Goal: Task Accomplishment & Management: Manage account settings

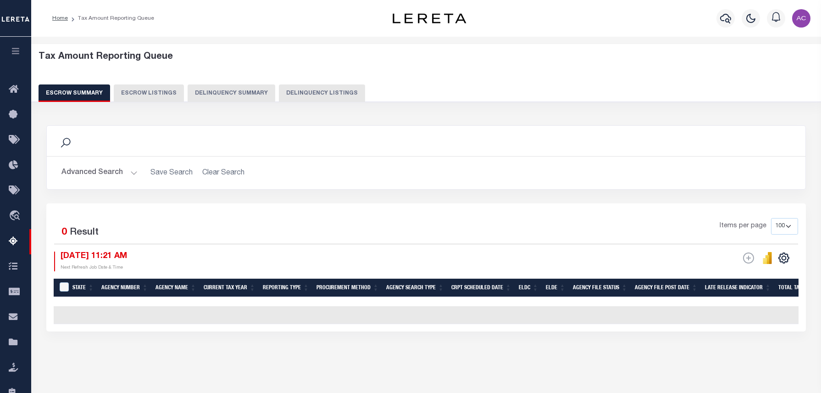
select select "100"
click at [123, 174] on button "Advanced Search" at bounding box center [99, 173] width 76 height 18
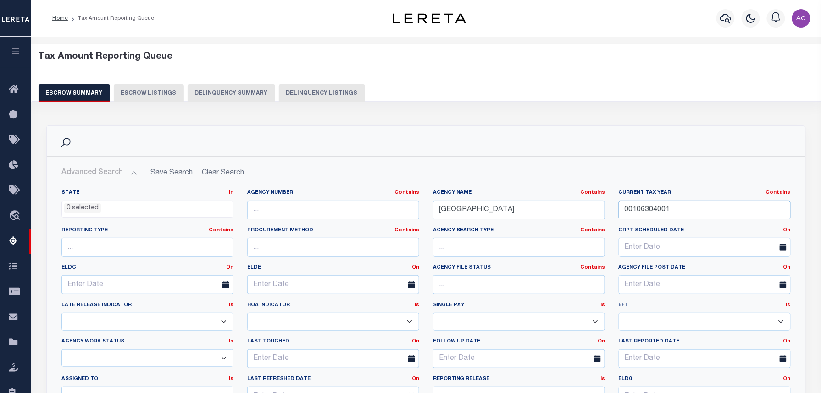
click at [646, 210] on input "00106304001" at bounding box center [705, 209] width 172 height 19
click at [303, 93] on button "Delinquency Listings" at bounding box center [322, 92] width 86 height 17
select select "100"
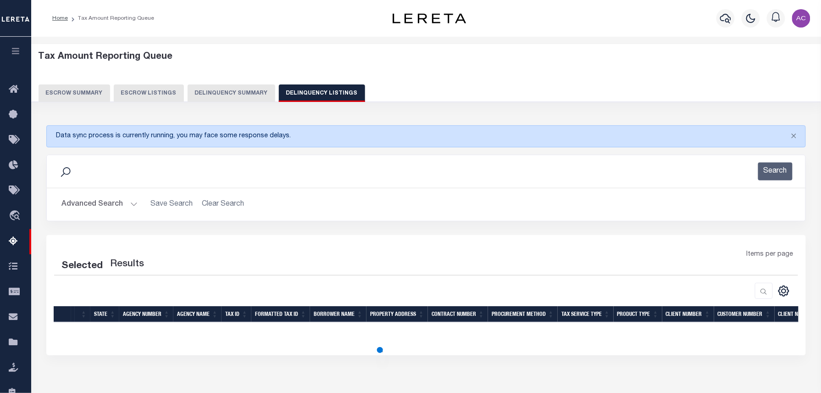
select select "100"
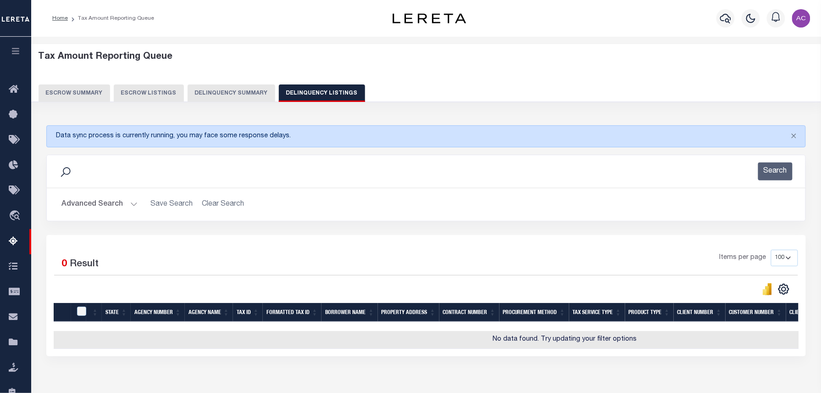
click at [279, 84] on button "Delinquency Listings" at bounding box center [322, 92] width 86 height 17
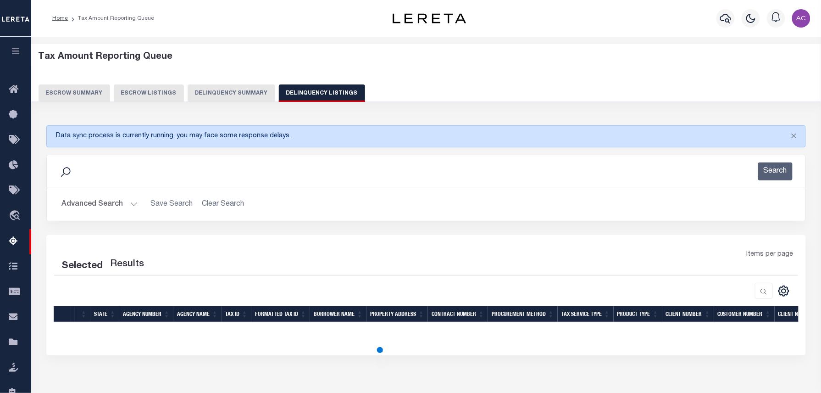
select select "100"
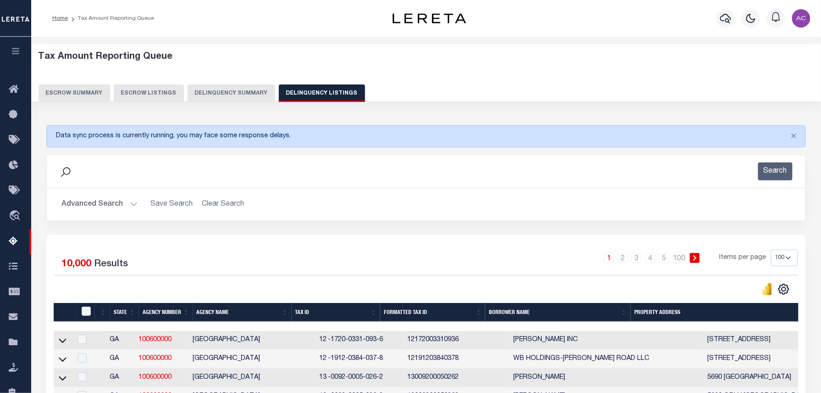
click at [299, 94] on button "Delinquency Listings" at bounding box center [322, 92] width 86 height 17
select select "100"
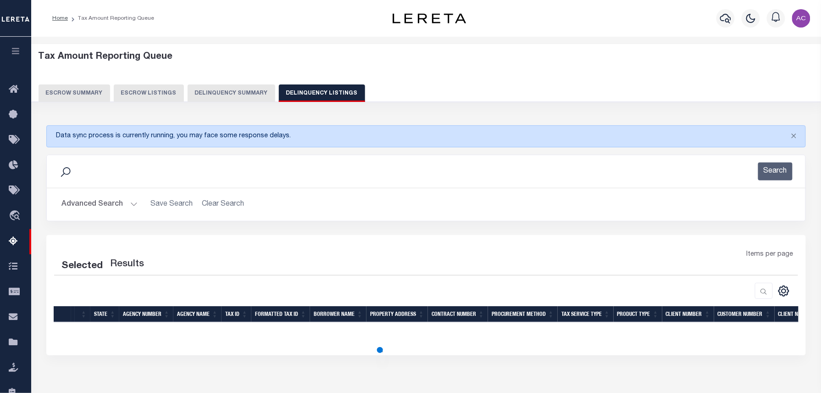
select select "100"
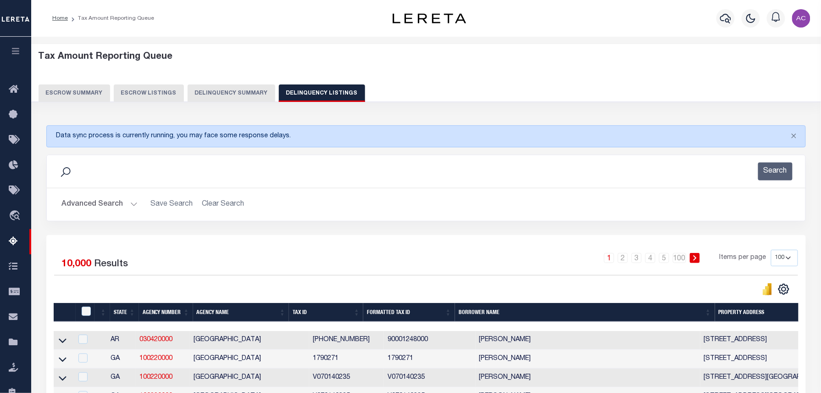
click at [94, 197] on button "Advanced Search" at bounding box center [99, 204] width 76 height 18
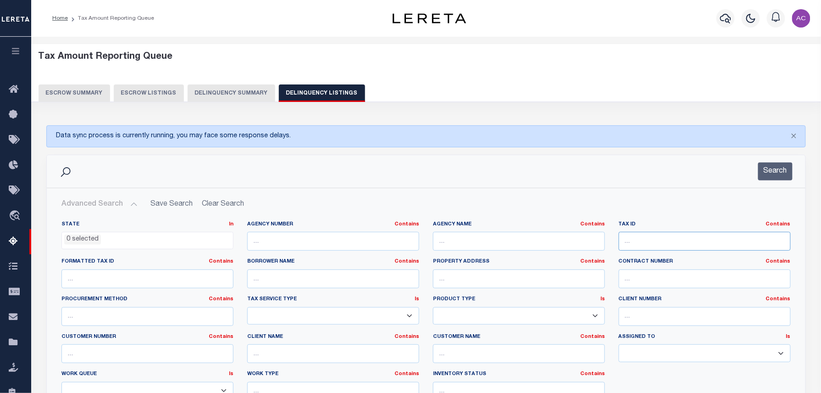
click at [644, 240] on input "text" at bounding box center [705, 241] width 172 height 19
paste input "Q6542064000009"
type input "Q6542064000009"
click at [773, 173] on button "Search" at bounding box center [775, 171] width 34 height 18
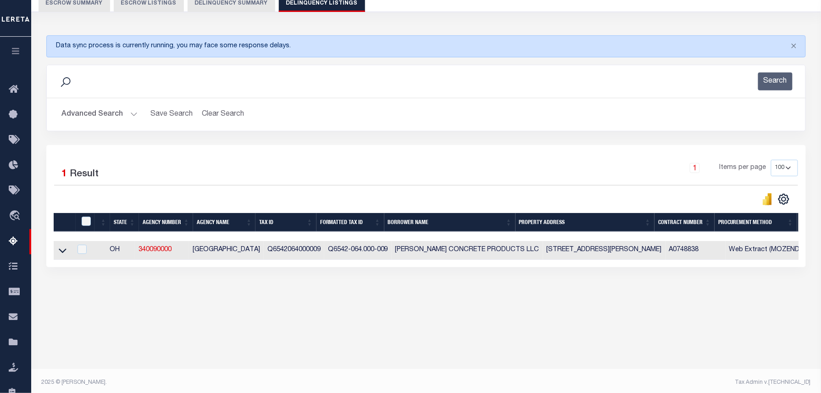
scroll to position [94, 0]
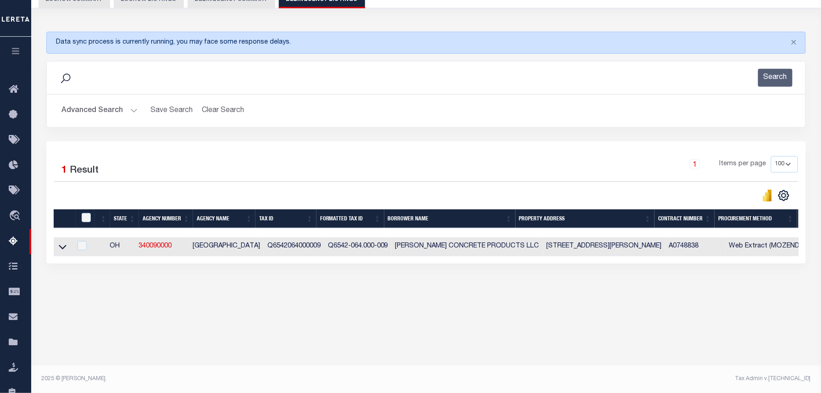
drag, startPoint x: 64, startPoint y: 252, endPoint x: 135, endPoint y: 238, distance: 72.0
click at [64, 251] on icon at bounding box center [63, 247] width 8 height 10
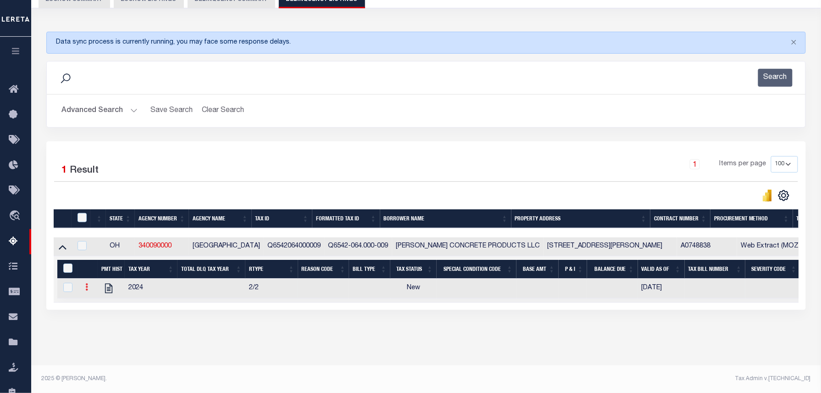
click at [87, 290] on icon at bounding box center [86, 286] width 3 height 7
click at [100, 305] on img "" at bounding box center [97, 301] width 9 height 9
checkbox input "true"
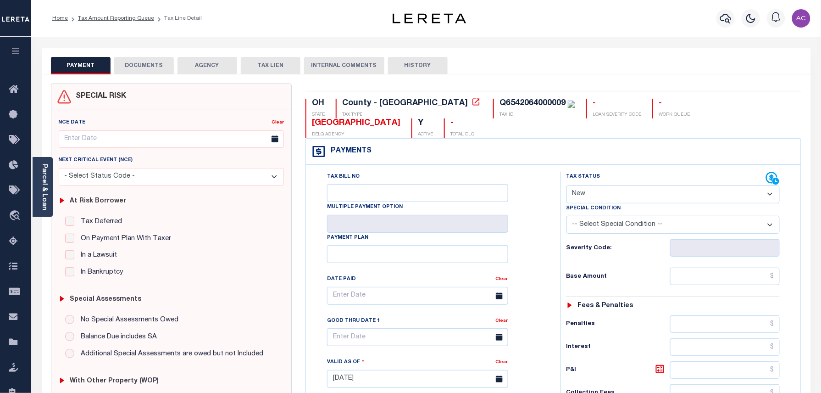
click at [595, 185] on select "- Select Status Code - Open Due/Unpaid Paid Incomplete No Tax Due Internal Refu…" at bounding box center [673, 194] width 214 height 18
select select "PYD"
click at [566, 185] on select "- Select Status Code - Open Due/Unpaid Paid Incomplete No Tax Due Internal Refu…" at bounding box center [673, 194] width 214 height 18
type input "[DATE]"
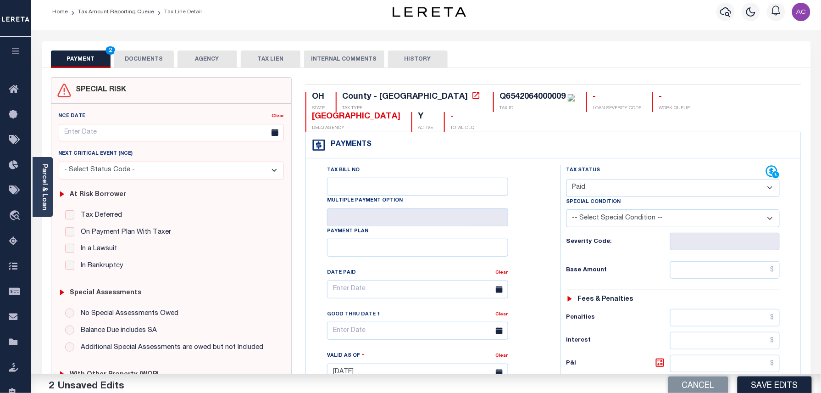
scroll to position [61, 0]
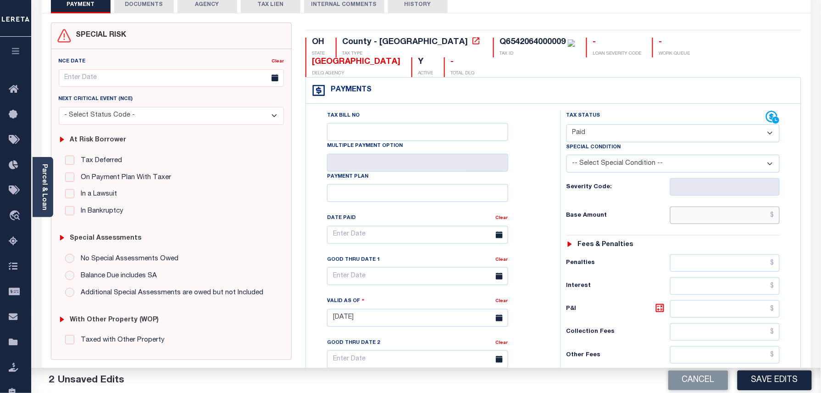
click at [703, 206] on input "text" at bounding box center [725, 214] width 110 height 17
paste input "1,270.52"
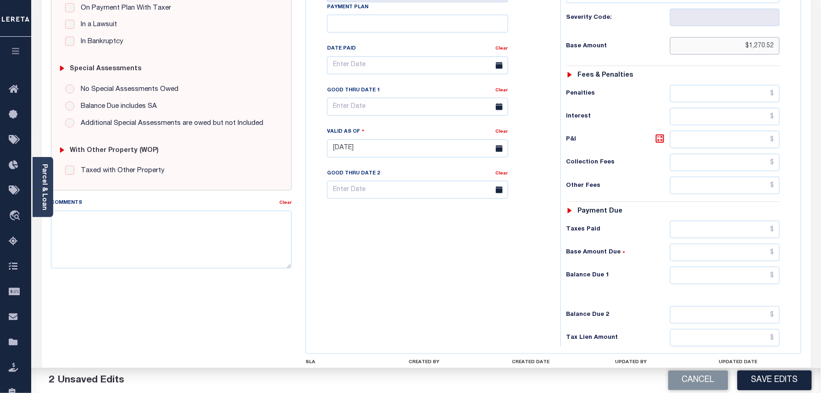
scroll to position [244, 0]
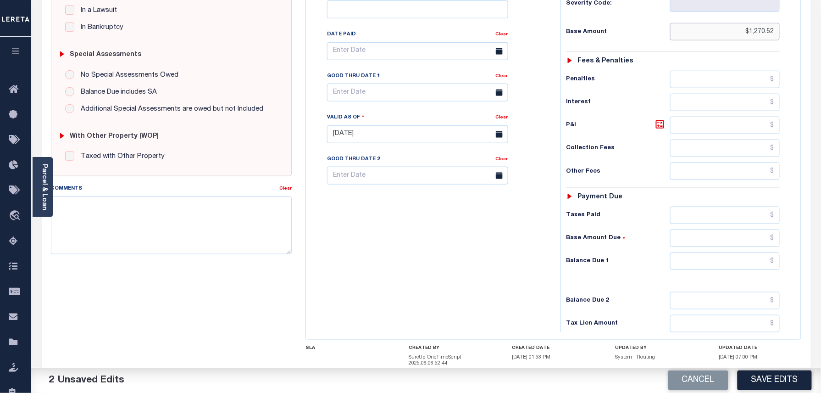
type input "$1,270.52"
click at [714, 252] on input "text" at bounding box center [725, 260] width 110 height 17
type input "$0.00"
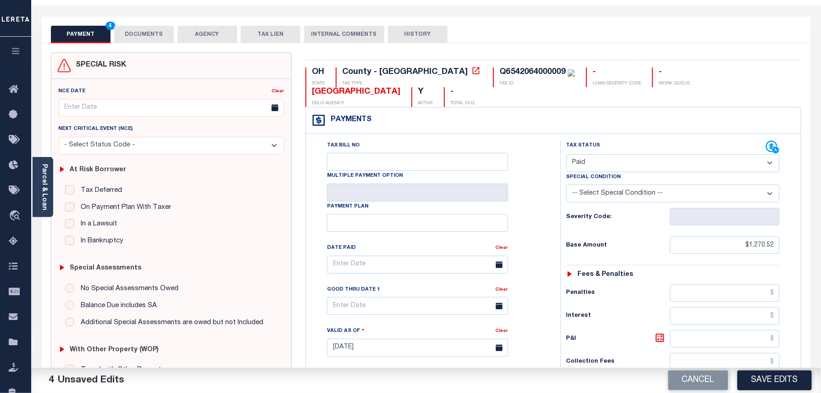
scroll to position [0, 0]
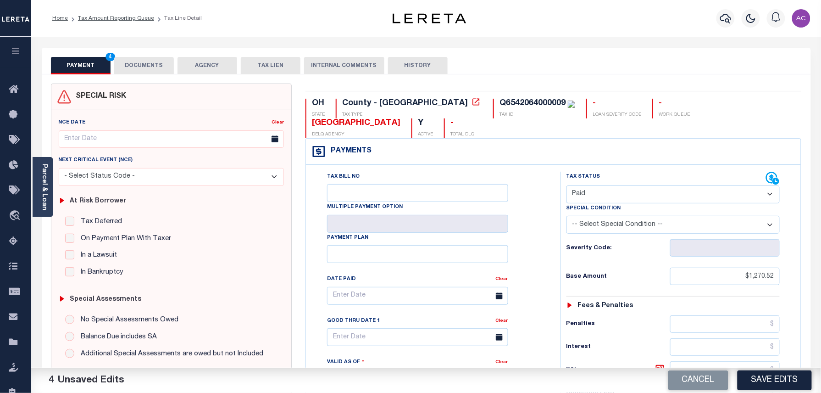
click at [149, 65] on button "DOCUMENTS" at bounding box center [144, 65] width 60 height 17
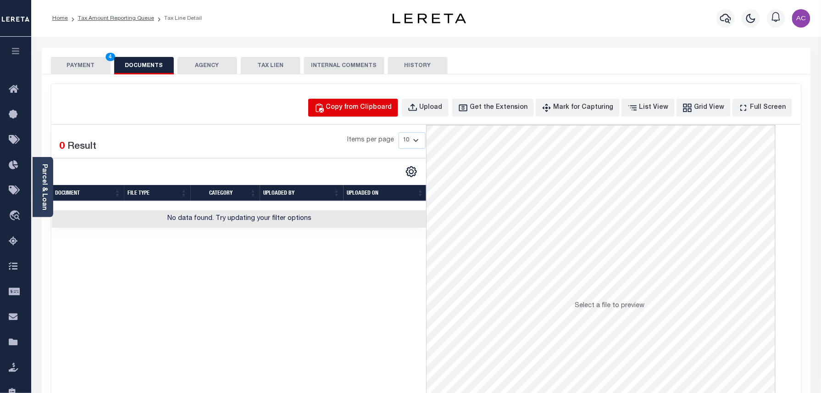
click at [363, 101] on div "Copy from Clipboard Upload Get the Extension Mark for Capturing Got it List Vie…" at bounding box center [426, 245] width 750 height 323
click at [383, 109] on div "Copy from Clipboard" at bounding box center [359, 108] width 66 height 10
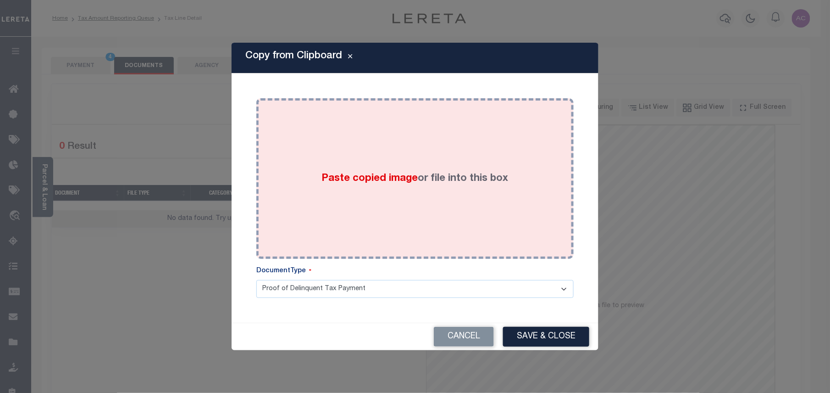
click at [362, 169] on div "Paste copied image or file into this box" at bounding box center [415, 178] width 304 height 147
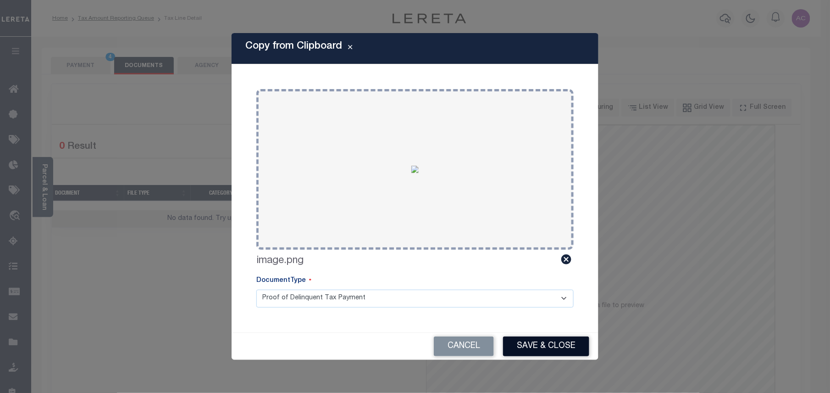
click at [538, 339] on button "Save & Close" at bounding box center [546, 346] width 86 height 20
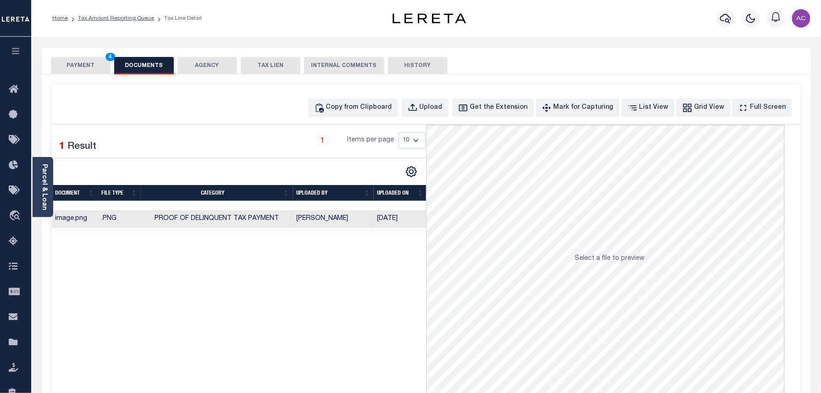
click at [80, 68] on button "PAYMENT 4" at bounding box center [81, 65] width 60 height 17
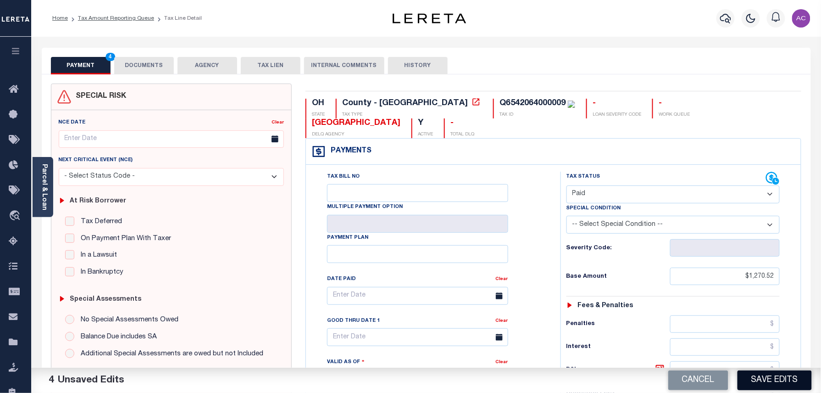
click at [773, 383] on button "Save Edits" at bounding box center [774, 380] width 74 height 20
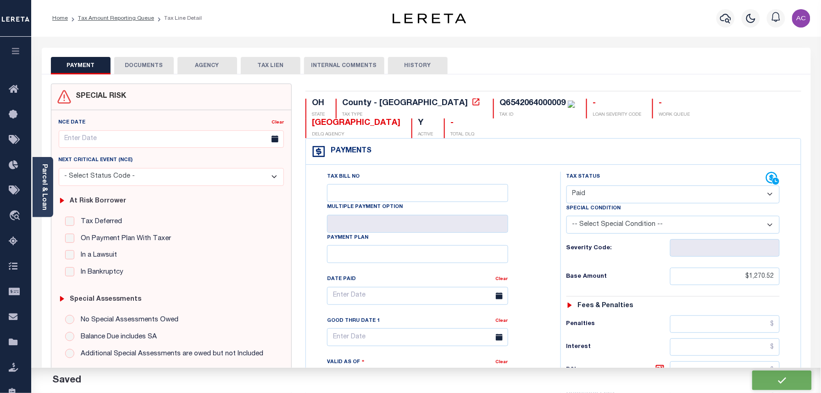
checkbox input "false"
type input "$1,270.52"
type input "$0"
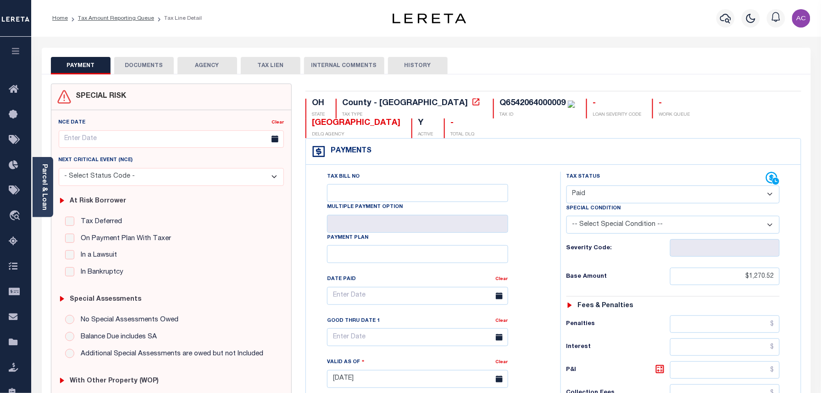
click at [146, 66] on button "DOCUMENTS" at bounding box center [144, 65] width 60 height 17
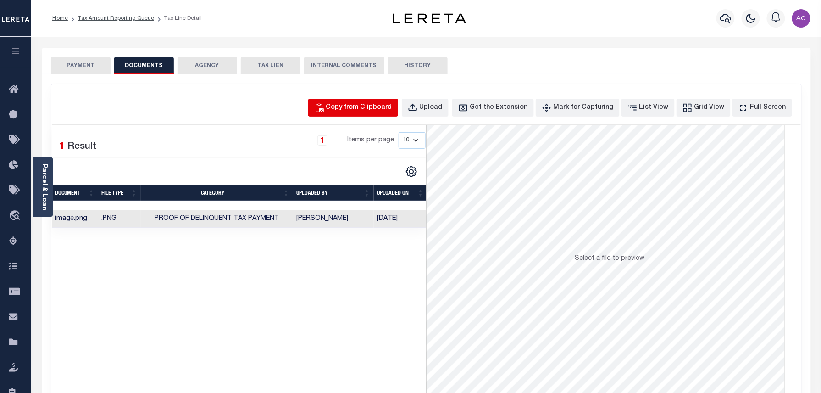
click at [369, 111] on div "Copy from Clipboard" at bounding box center [359, 108] width 66 height 10
select select "POP"
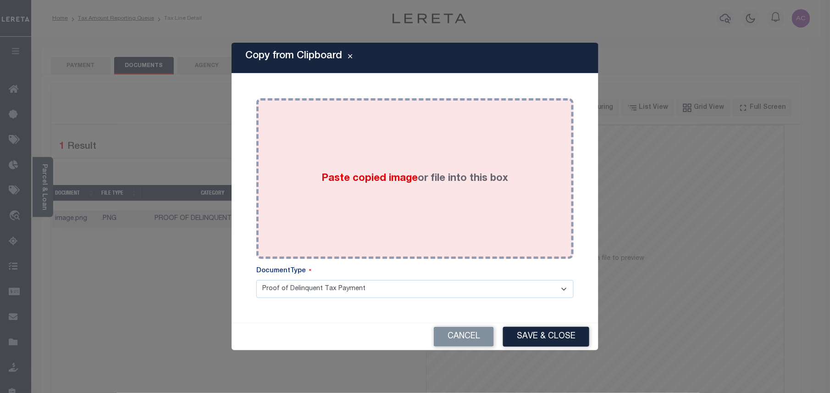
click at [425, 197] on div "Paste copied image or file into this box" at bounding box center [415, 178] width 304 height 147
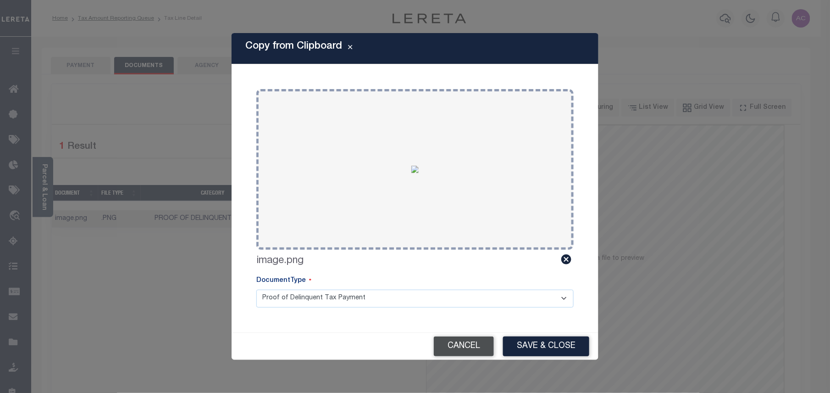
click at [487, 343] on button "Cancel" at bounding box center [464, 346] width 60 height 20
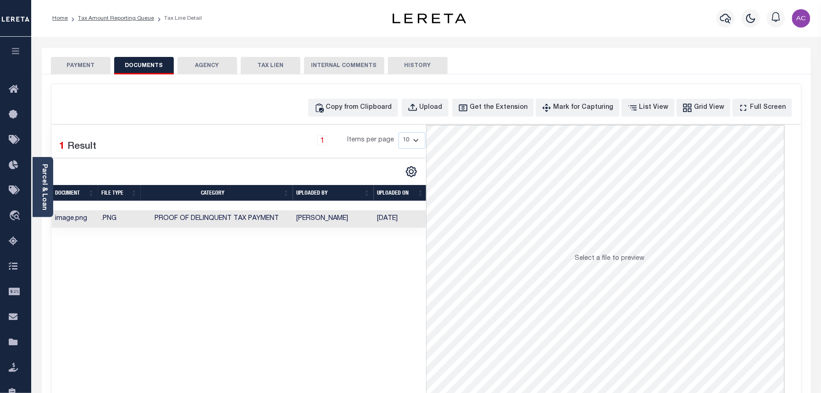
click at [87, 62] on button "PAYMENT" at bounding box center [81, 65] width 60 height 17
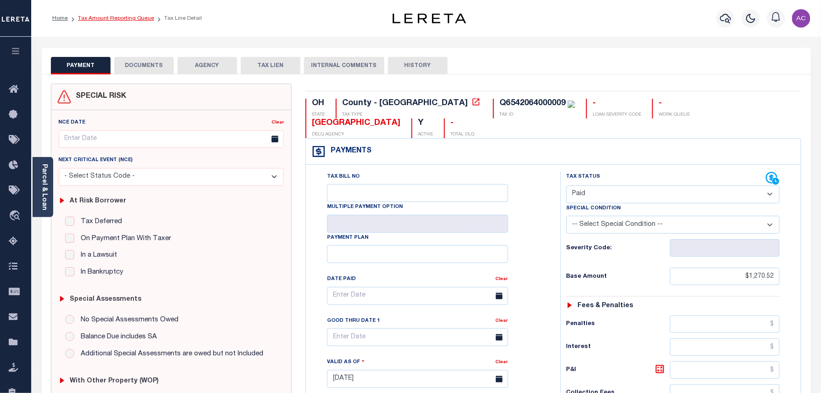
click at [120, 18] on link "Tax Amount Reporting Queue" at bounding box center [116, 19] width 76 height 6
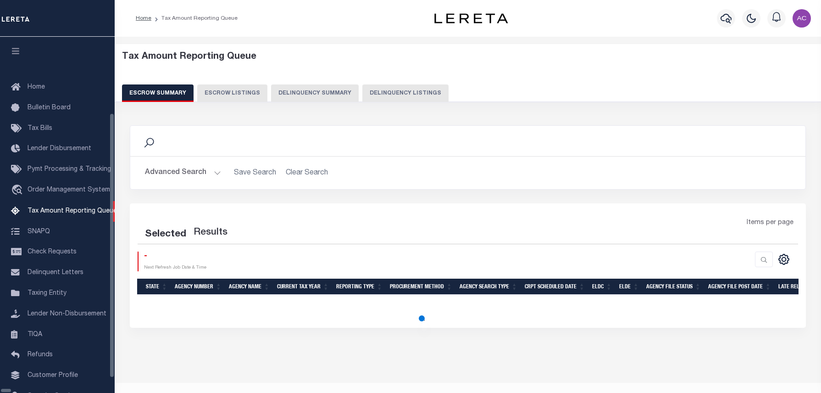
select select "100"
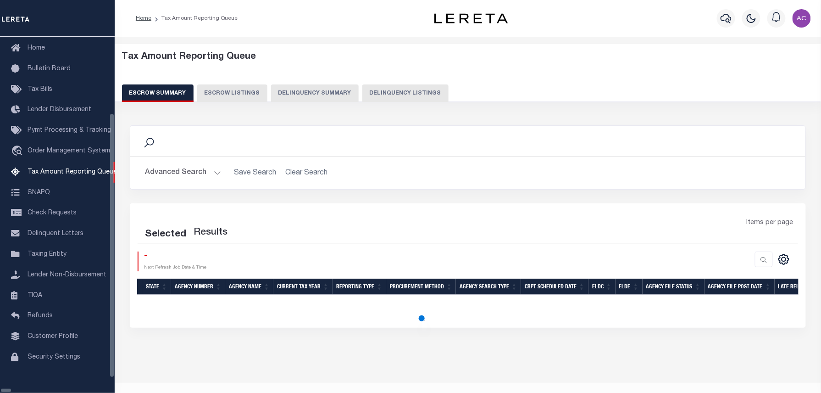
select select "100"
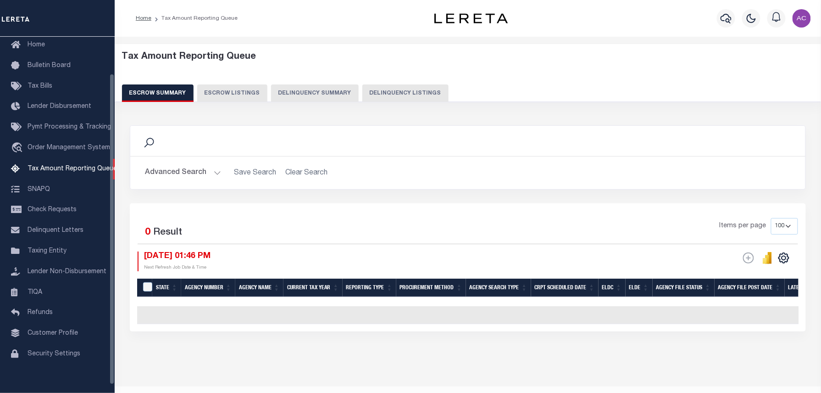
click at [395, 96] on button "Delinquency Listings" at bounding box center [405, 92] width 86 height 17
select select "100"
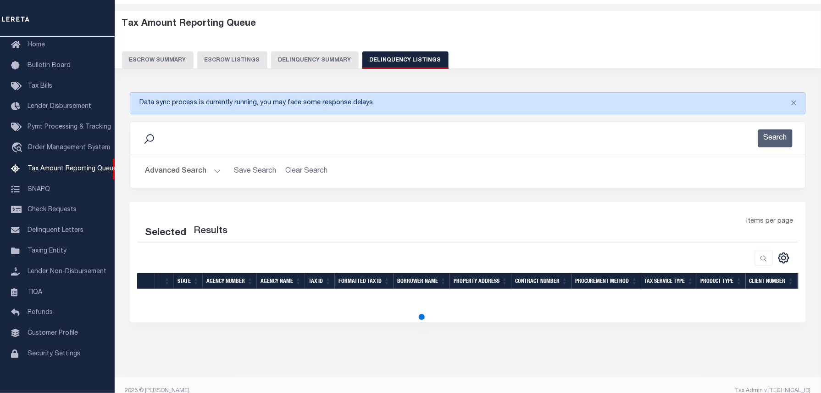
select select "100"
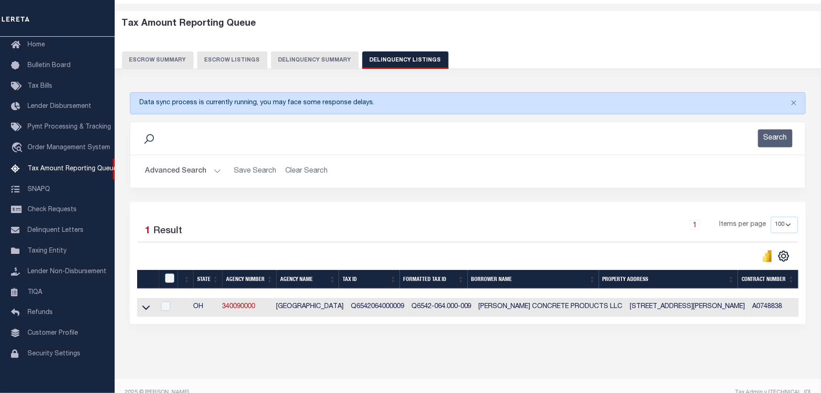
scroll to position [53, 0]
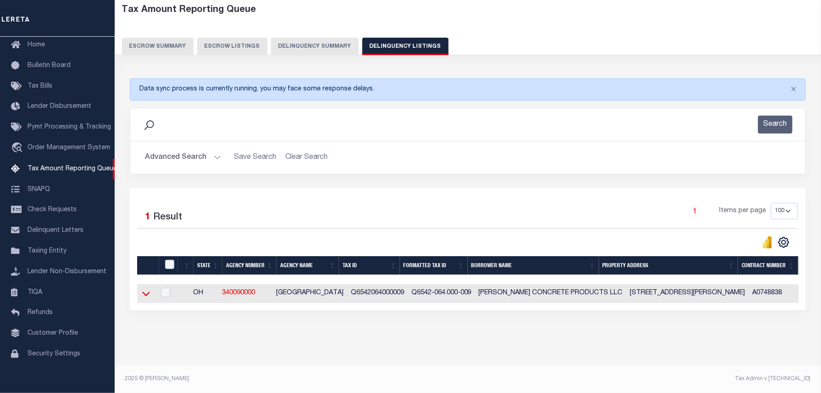
click at [142, 288] on icon at bounding box center [146, 293] width 8 height 10
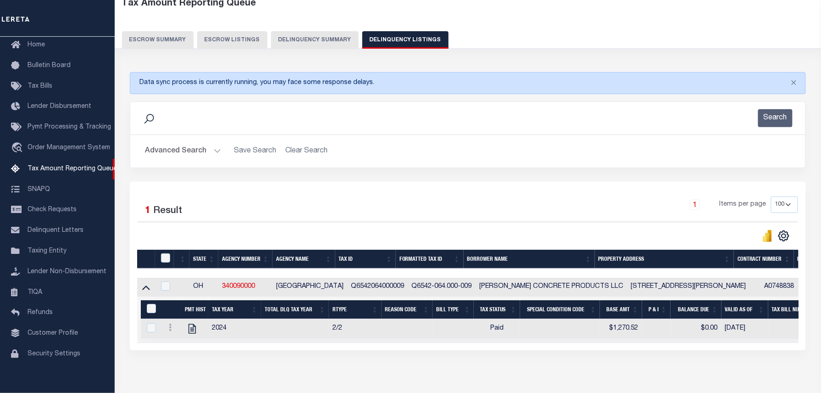
scroll to position [55, 0]
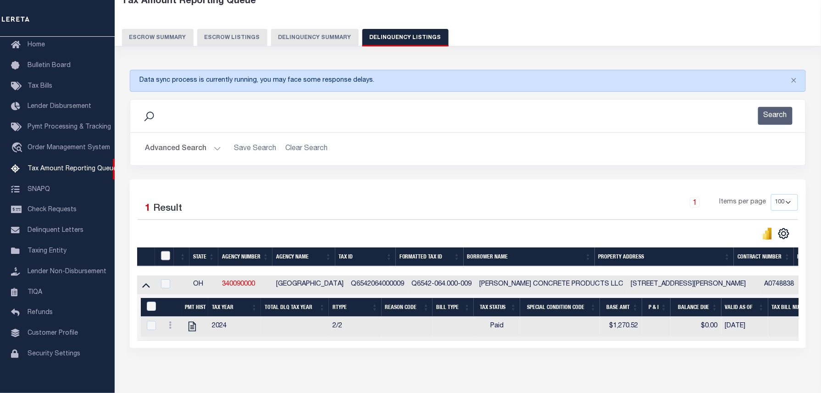
click at [163, 255] on input "checkbox" at bounding box center [165, 255] width 9 height 9
checkbox input "true"
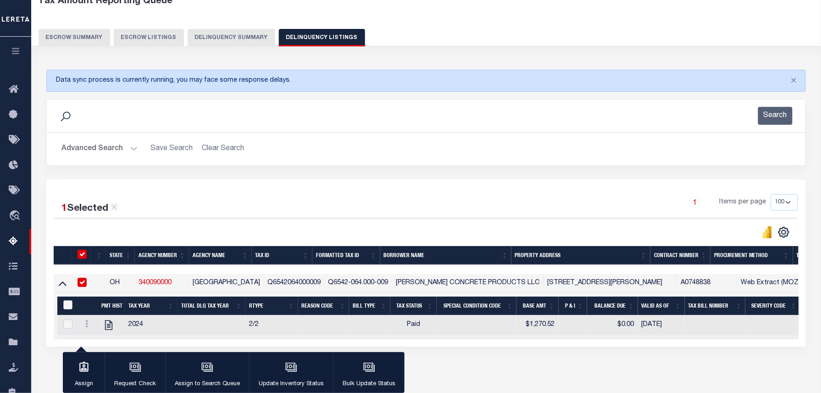
click at [66, 306] on input "&nbsp;" at bounding box center [67, 304] width 9 height 9
checkbox input "true"
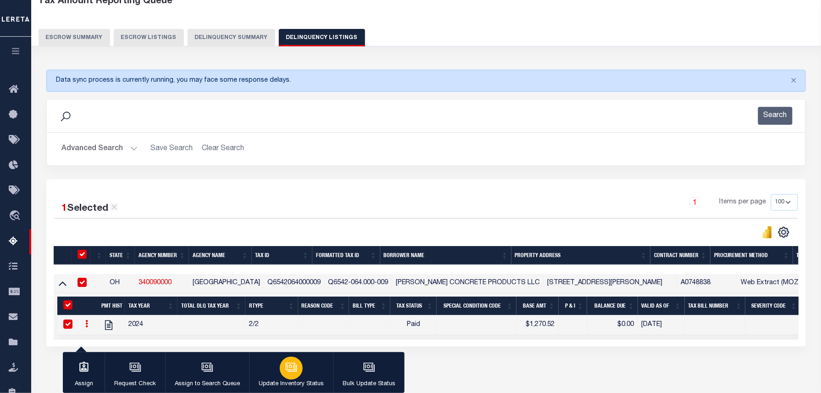
click at [286, 369] on icon "button" at bounding box center [291, 365] width 10 height 7
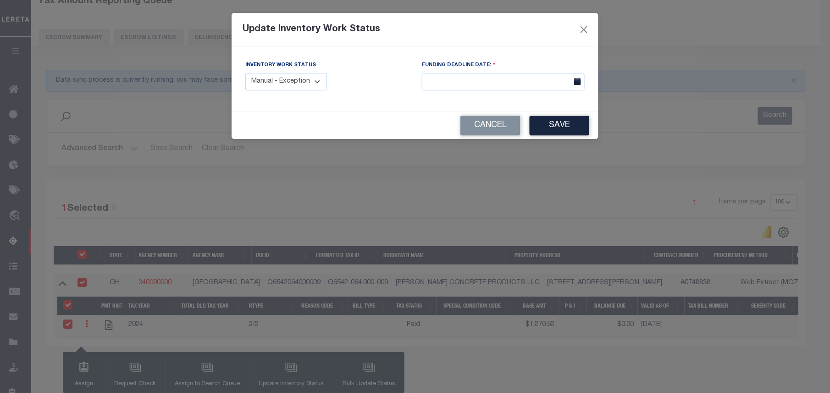
click at [258, 90] on select "Manual - Exception Pended - Awaiting Search Late Add Exception Completed" at bounding box center [286, 82] width 82 height 18
select select "4"
click at [245, 73] on select "Manual - Exception Pended - Awaiting Search Late Add Exception Completed" at bounding box center [286, 82] width 82 height 18
click at [543, 130] on button "Save" at bounding box center [560, 126] width 60 height 20
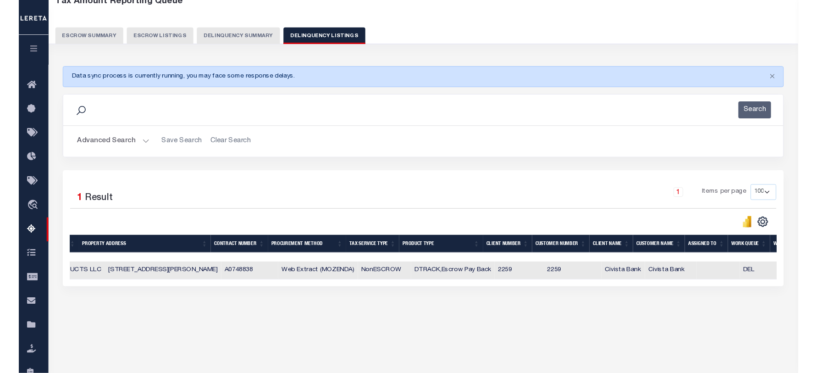
scroll to position [0, 0]
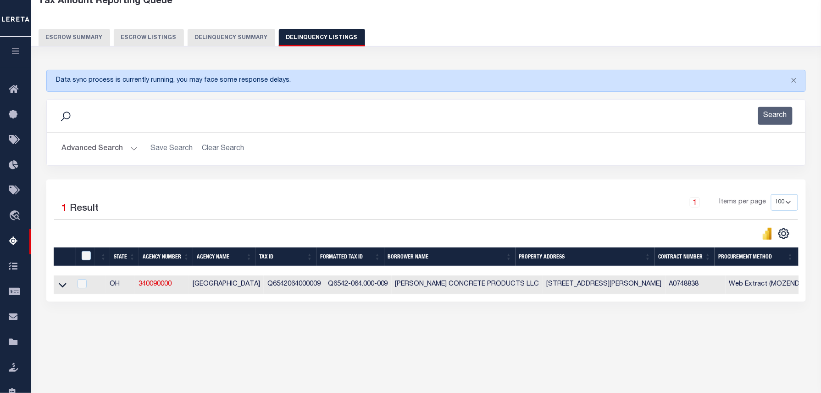
click at [107, 149] on button "Advanced Search" at bounding box center [99, 149] width 76 height 18
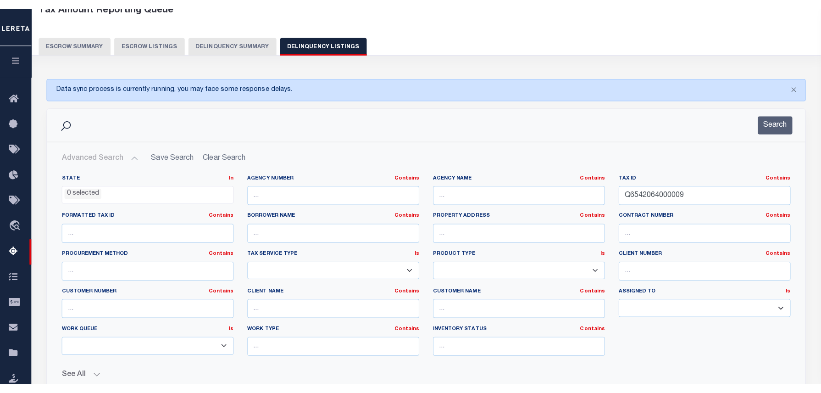
scroll to position [55, 0]
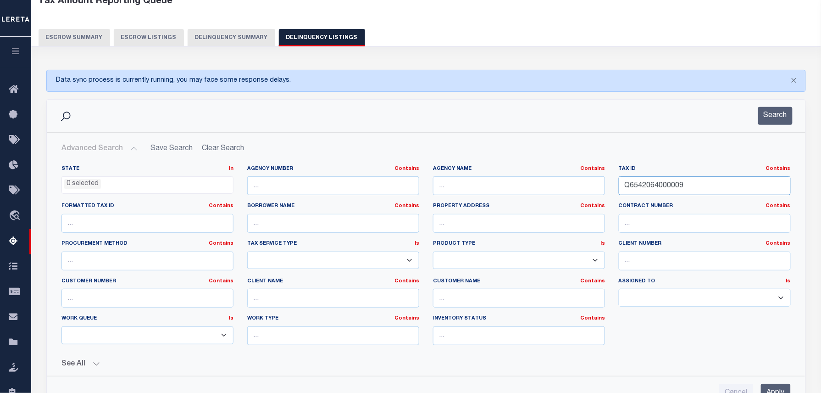
click at [650, 183] on input "Q6542064000009" at bounding box center [705, 185] width 172 height 19
paste input "79000002"
type input "Q6542079000002"
click at [777, 116] on button "Search" at bounding box center [775, 116] width 34 height 18
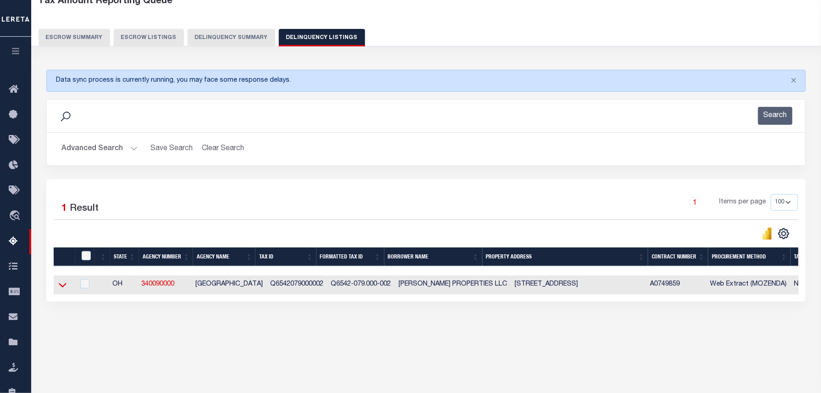
click at [61, 287] on icon at bounding box center [63, 284] width 8 height 5
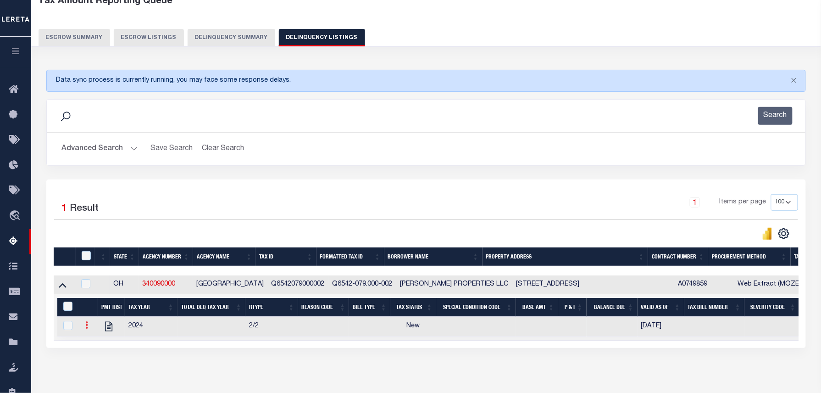
click at [87, 328] on icon at bounding box center [86, 324] width 3 height 7
click at [96, 344] on img "" at bounding box center [97, 339] width 9 height 9
checkbox input "true"
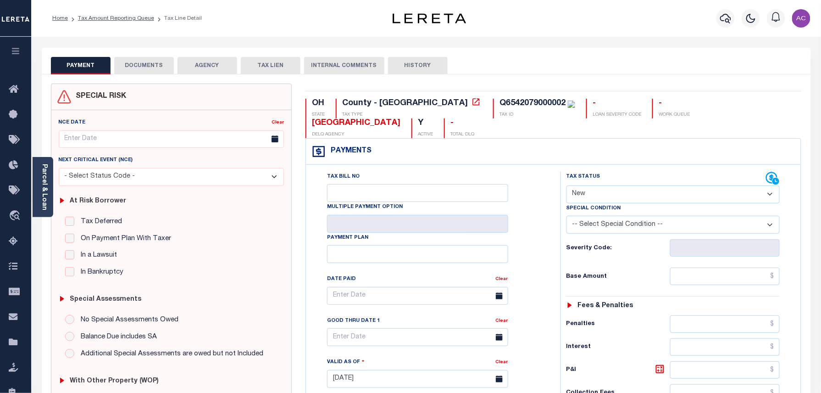
click at [641, 185] on select "- Select Status Code - Open Due/Unpaid Paid Incomplete No Tax Due Internal Refu…" at bounding box center [673, 194] width 214 height 18
select select "PYD"
click at [566, 185] on select "- Select Status Code - Open Due/Unpaid Paid Incomplete No Tax Due Internal Refu…" at bounding box center [673, 194] width 214 height 18
type input "[DATE]"
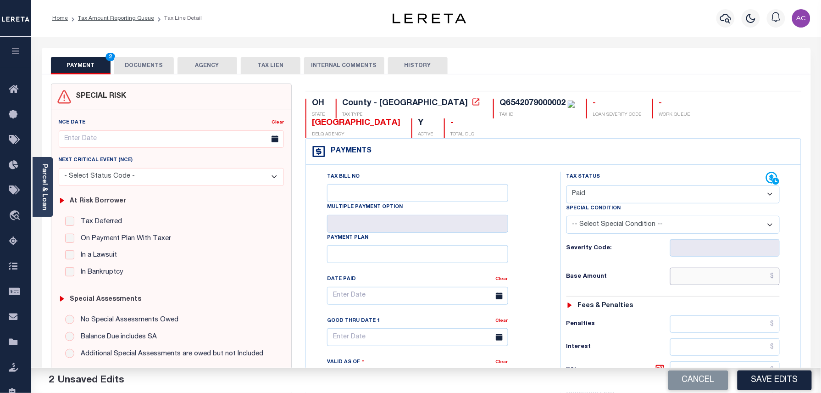
click at [698, 267] on input "text" at bounding box center [725, 275] width 110 height 17
click at [694, 267] on input "text" at bounding box center [725, 275] width 110 height 17
paste input "857.97"
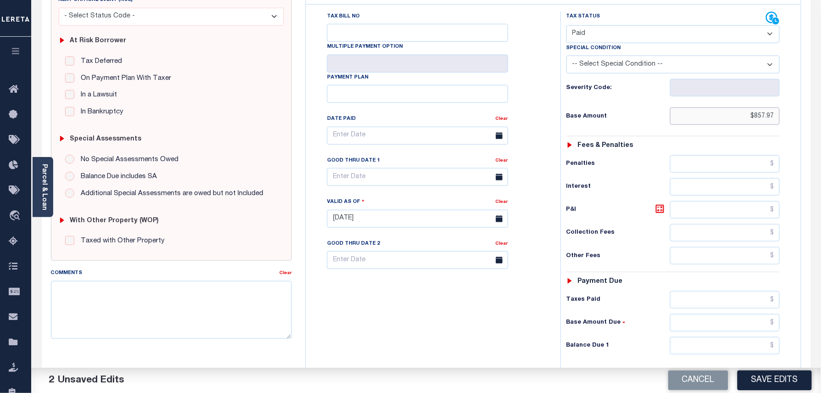
scroll to position [183, 0]
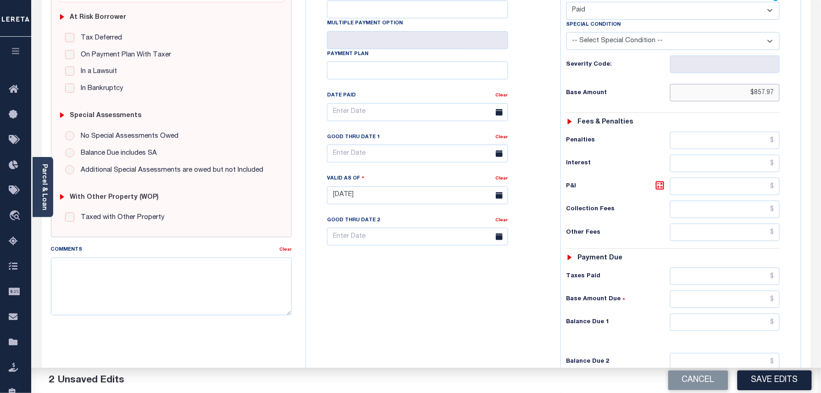
type input "$857.97"
click at [703, 313] on input "text" at bounding box center [725, 321] width 110 height 17
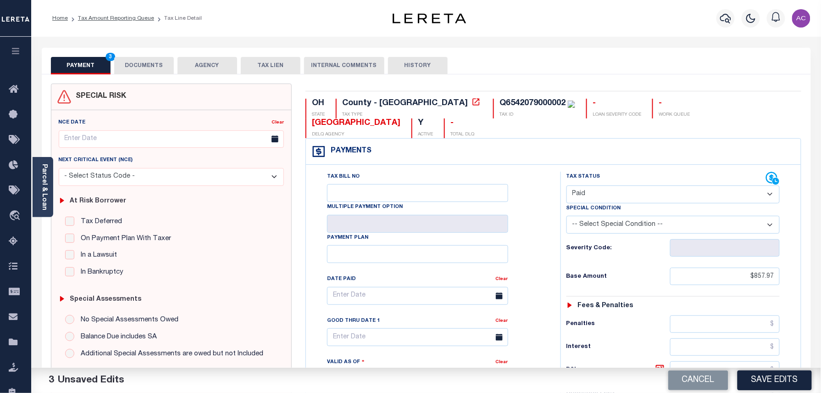
scroll to position [61, 0]
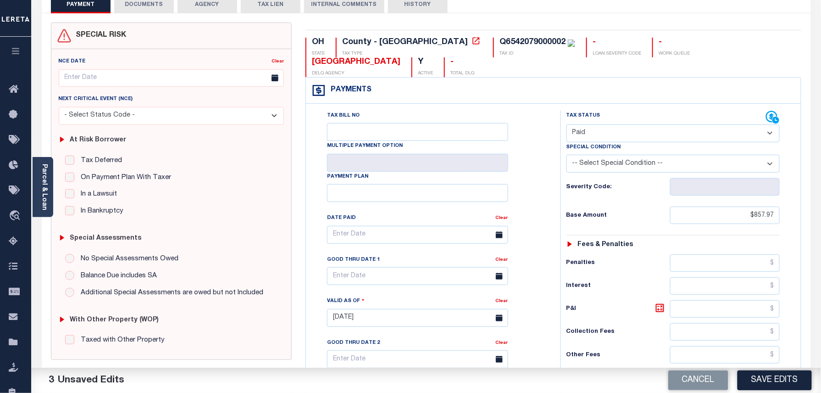
type input "$0.00"
click at [137, 6] on button "DOCUMENTS" at bounding box center [144, 4] width 60 height 17
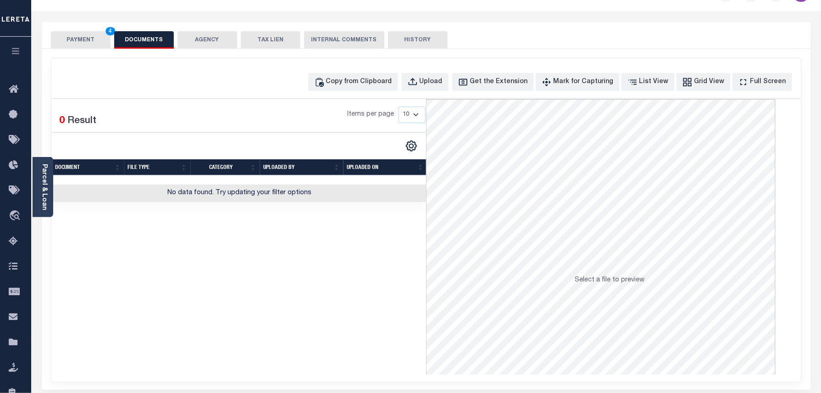
scroll to position [0, 0]
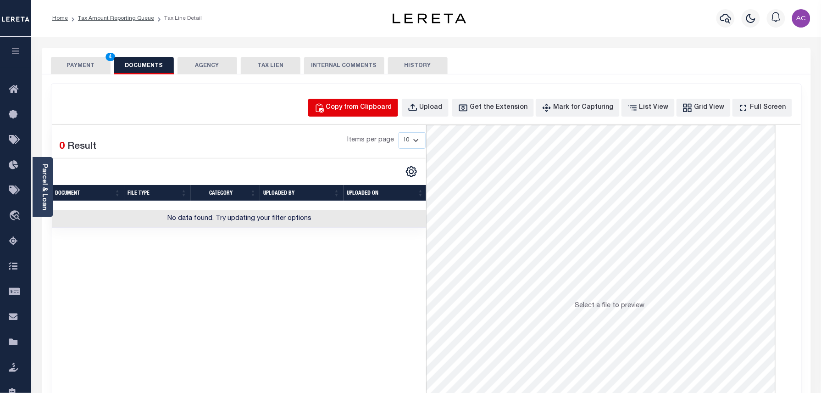
click at [362, 105] on div "Copy from Clipboard" at bounding box center [359, 108] width 66 height 10
select select "POP"
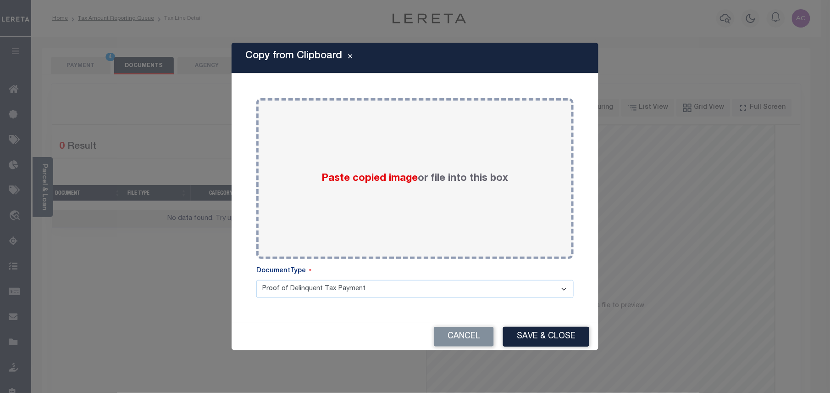
click at [756, 103] on div "Copy from Clipboard Paste copied image or file into this box Select file or dra…" at bounding box center [415, 196] width 830 height 393
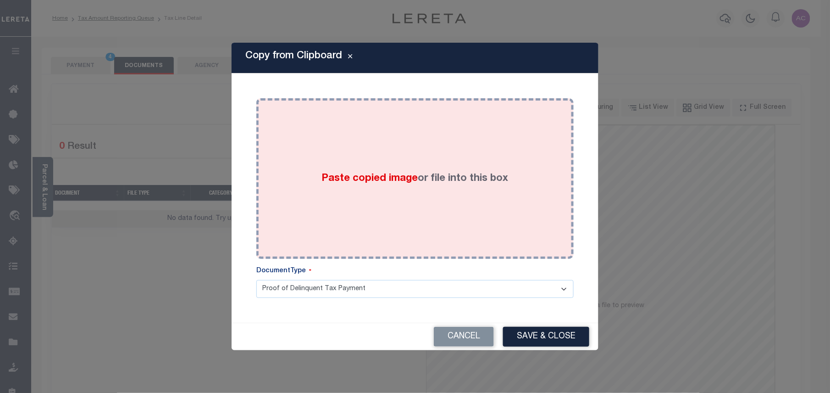
click at [385, 173] on span "Paste copied image" at bounding box center [370, 178] width 96 height 10
drag, startPoint x: 385, startPoint y: 172, endPoint x: 349, endPoint y: 180, distance: 36.6
click at [349, 180] on span "Paste copied image" at bounding box center [370, 178] width 96 height 10
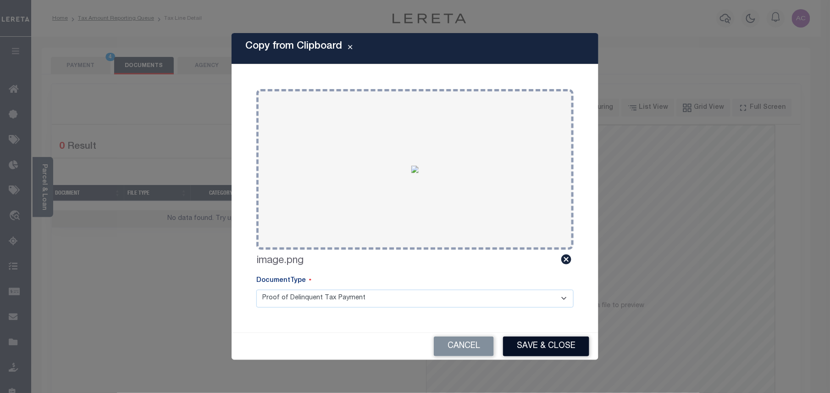
click at [541, 347] on button "Save & Close" at bounding box center [546, 346] width 86 height 20
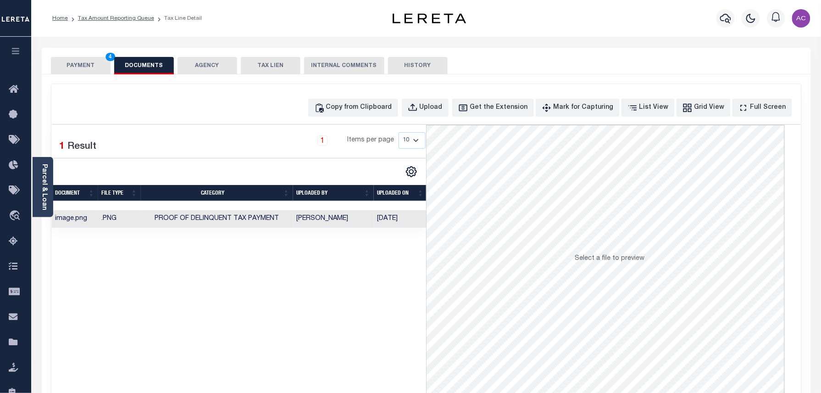
click at [89, 68] on button "PAYMENT 4" at bounding box center [81, 65] width 60 height 17
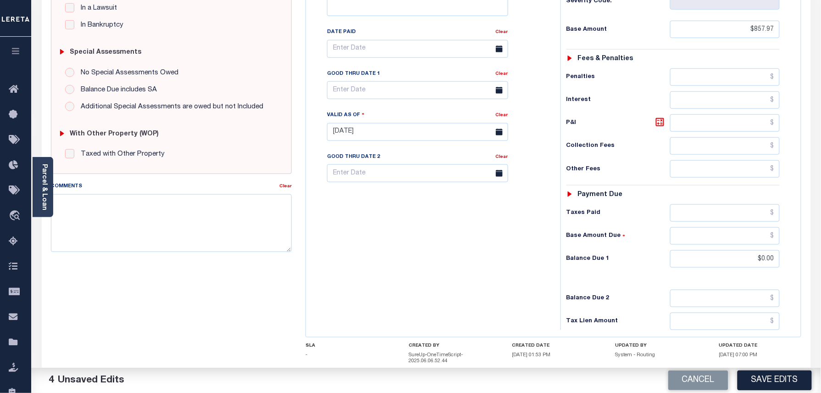
scroll to position [292, 0]
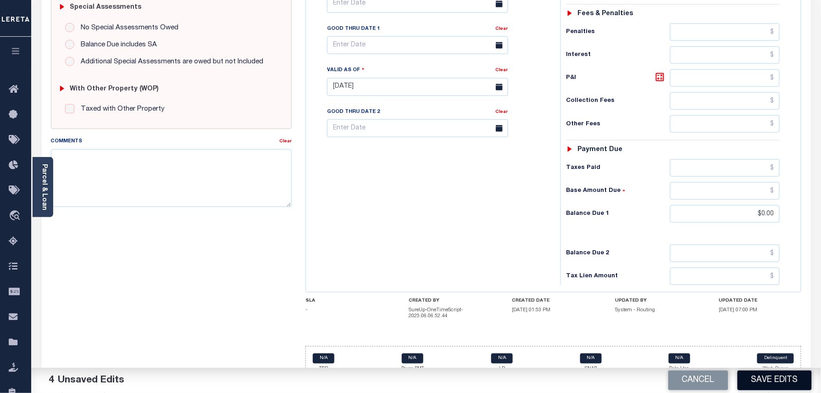
click at [778, 382] on button "Save Edits" at bounding box center [774, 380] width 74 height 20
checkbox input "false"
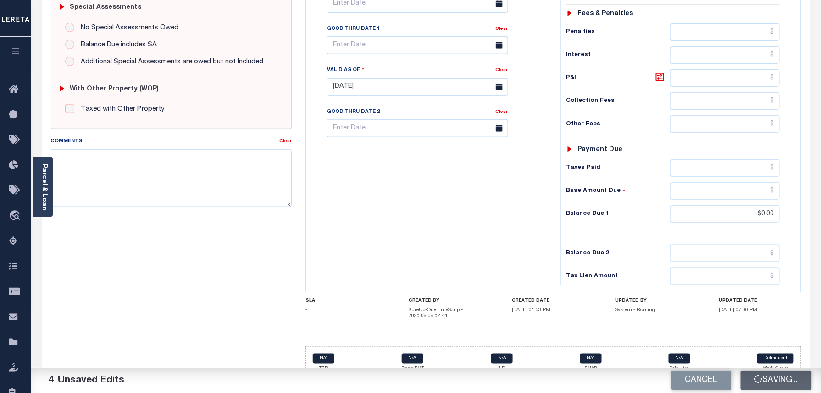
type input "$857.97"
type input "$0"
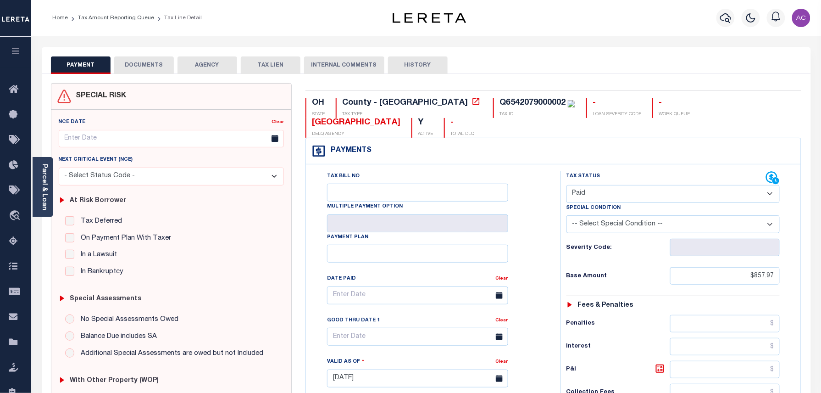
scroll to position [0, 0]
click at [116, 17] on link "Tax Amount Reporting Queue" at bounding box center [116, 19] width 76 height 6
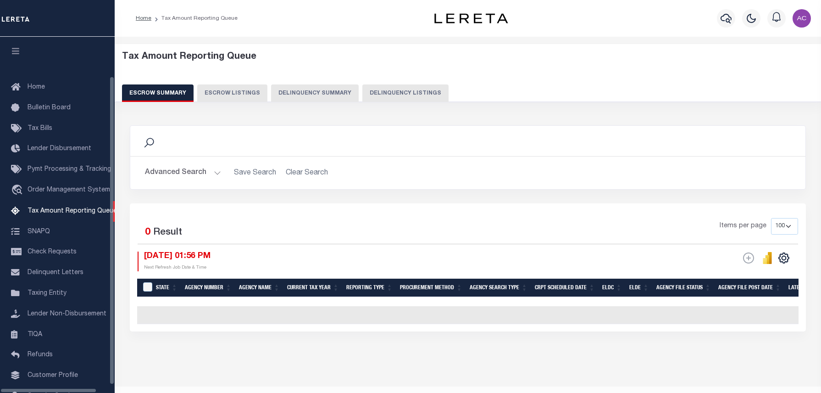
select select "100"
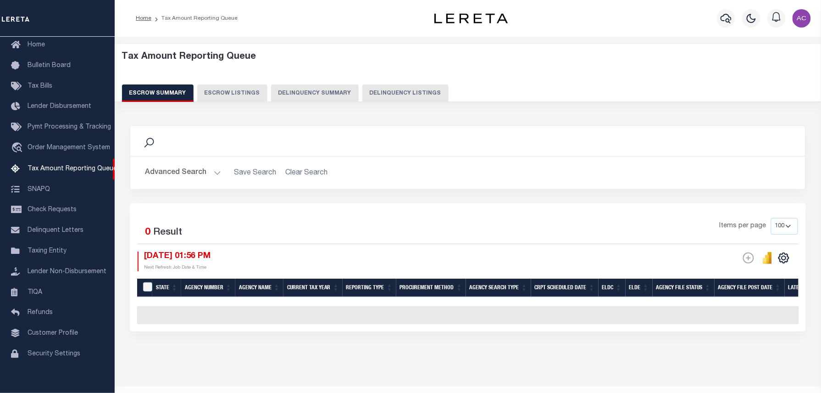
click at [399, 94] on button "Delinquency Listings" at bounding box center [405, 92] width 86 height 17
select select "100"
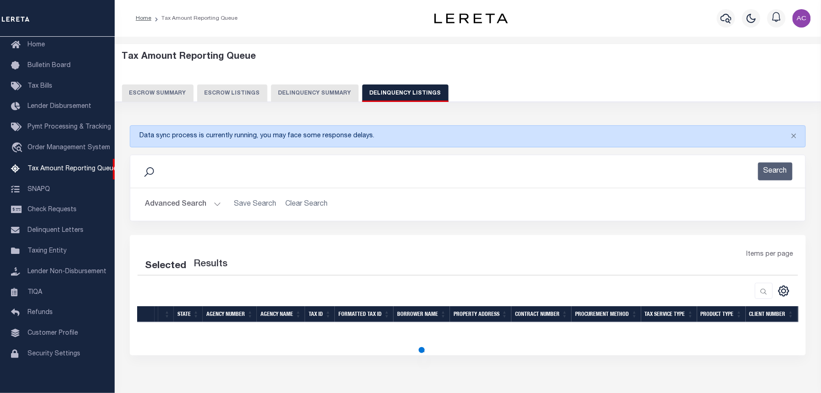
select select "100"
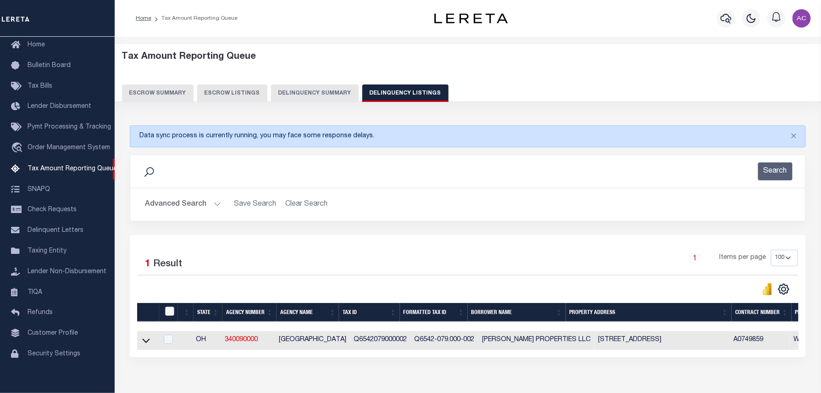
click at [169, 314] on input "checkbox" at bounding box center [169, 310] width 9 height 9
checkbox input "true"
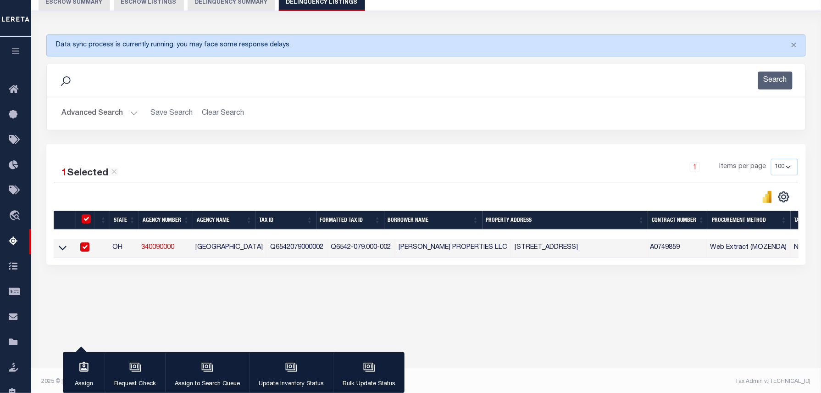
scroll to position [94, 0]
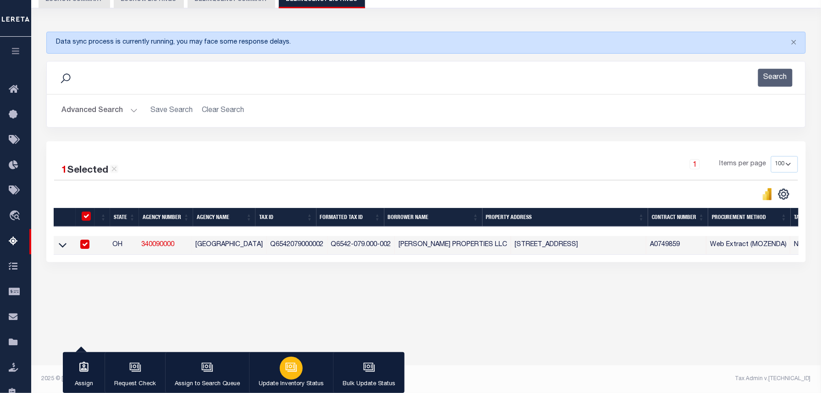
click at [290, 369] on icon "button" at bounding box center [291, 367] width 12 height 12
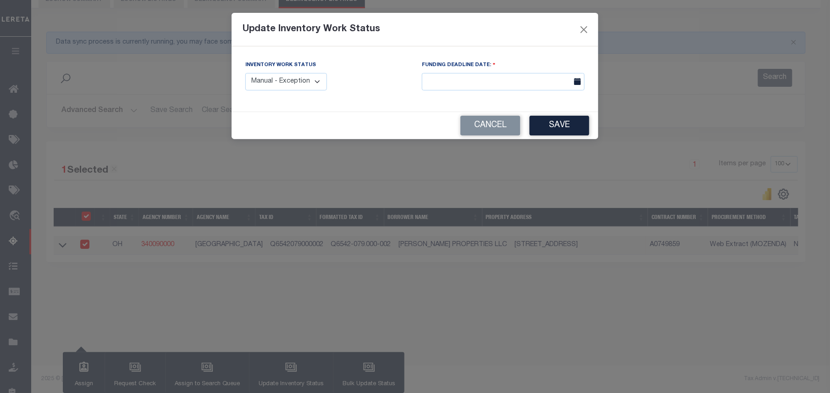
click at [311, 82] on select "Manual - Exception Pended - Awaiting Search Late Add Exception Completed" at bounding box center [286, 82] width 82 height 18
select select "4"
click at [245, 73] on select "Manual - Exception Pended - Awaiting Search Late Add Exception Completed" at bounding box center [286, 82] width 82 height 18
click at [558, 129] on button "Save" at bounding box center [560, 126] width 60 height 20
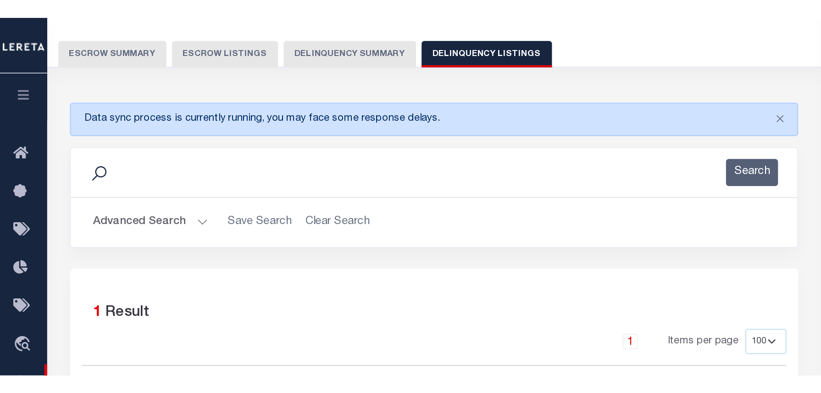
scroll to position [69, 0]
